Goal: Information Seeking & Learning: Learn about a topic

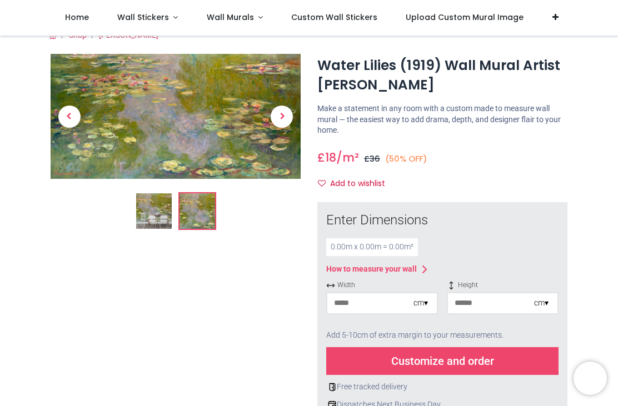
scroll to position [16, 0]
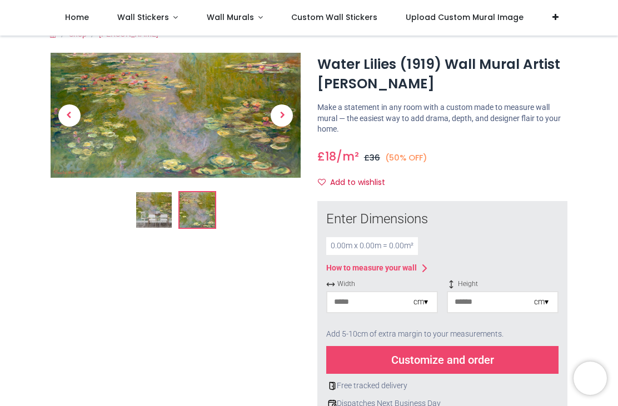
click at [285, 112] on span "Next" at bounding box center [281, 115] width 22 height 22
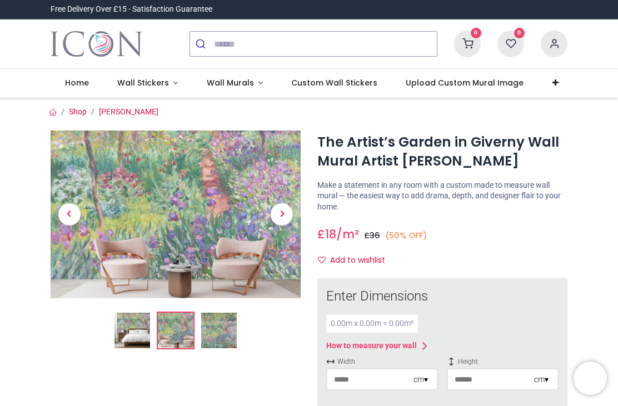
click at [217, 213] on img at bounding box center [176, 214] width 250 height 167
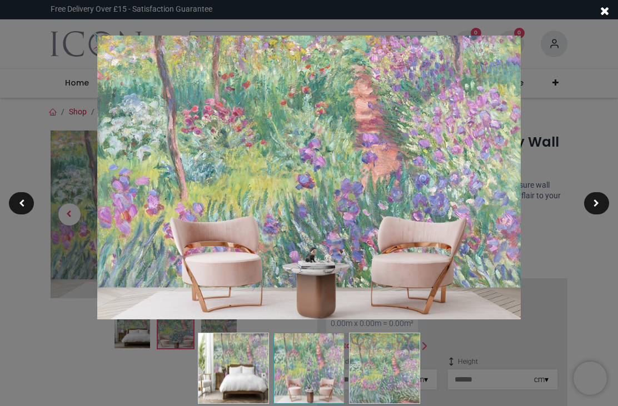
click at [608, 11] on span at bounding box center [604, 12] width 9 height 12
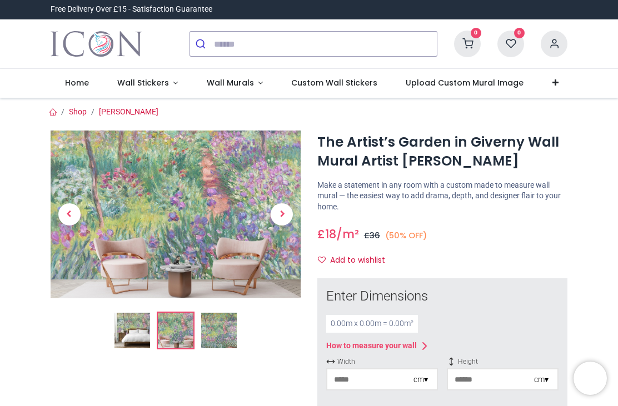
click at [279, 215] on span "Next" at bounding box center [281, 214] width 22 height 22
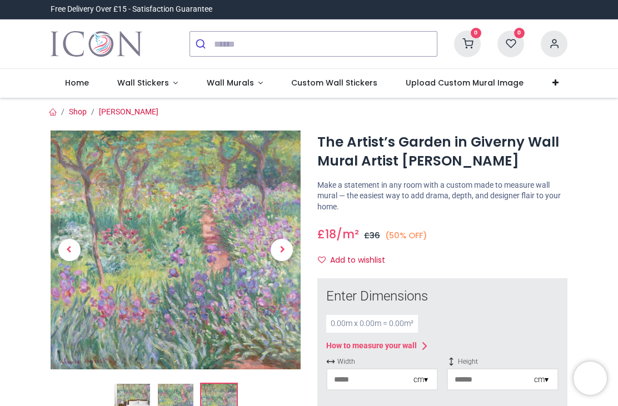
click at [282, 248] on span "Next" at bounding box center [281, 250] width 22 height 22
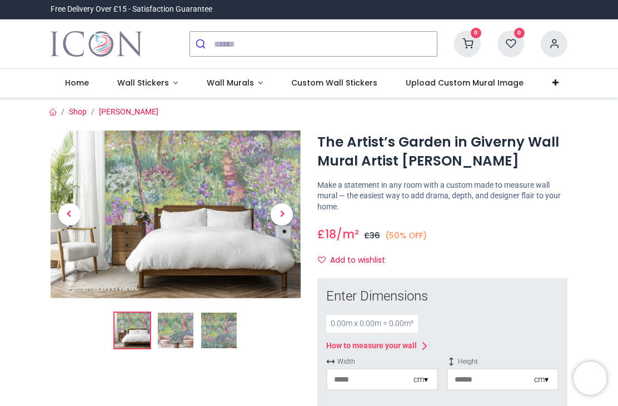
click at [283, 220] on span "Next" at bounding box center [281, 214] width 22 height 22
